Goal: Task Accomplishment & Management: Manage account settings

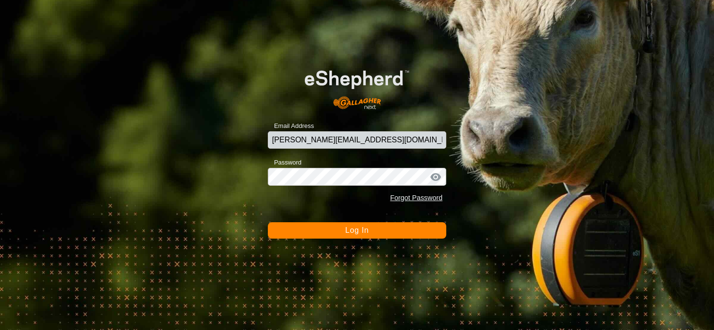
click at [374, 238] on button "Log In" at bounding box center [357, 230] width 178 height 16
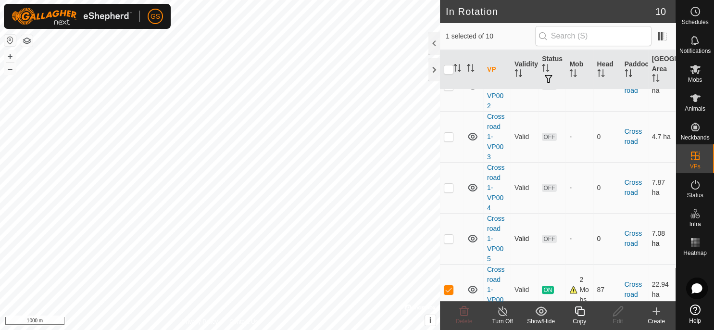
scroll to position [315, 0]
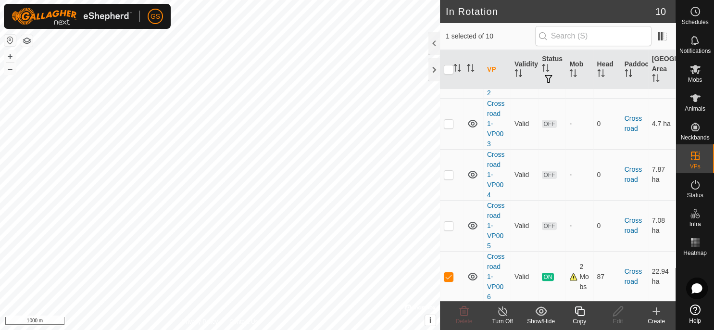
click at [503, 315] on icon at bounding box center [503, 311] width 12 height 12
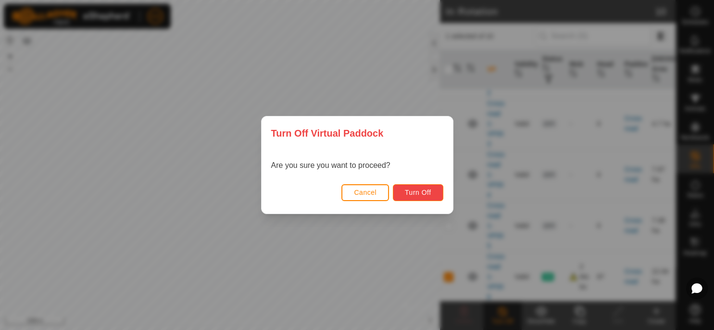
click at [426, 193] on span "Turn Off" at bounding box center [418, 193] width 26 height 8
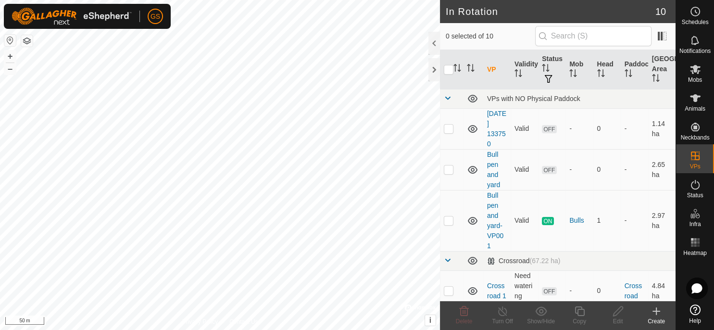
scroll to position [315, 0]
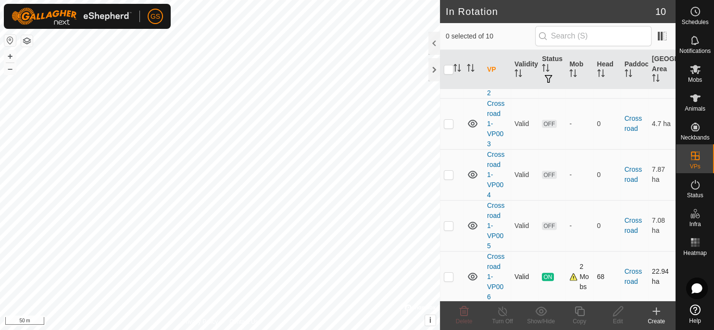
click at [450, 274] on p-checkbox at bounding box center [449, 277] width 10 height 8
checkbox input "true"
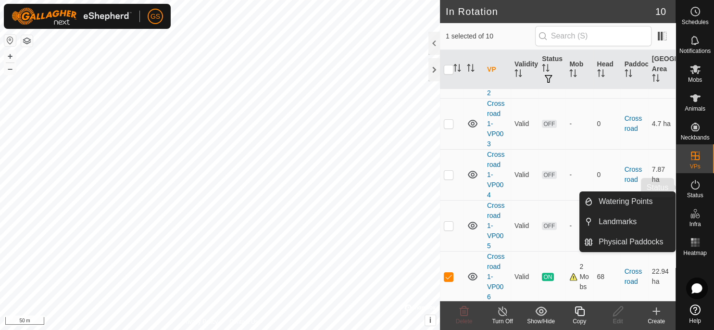
click at [699, 194] on span "Status" at bounding box center [695, 195] width 16 height 6
